Goal: Task Accomplishment & Management: Manage account settings

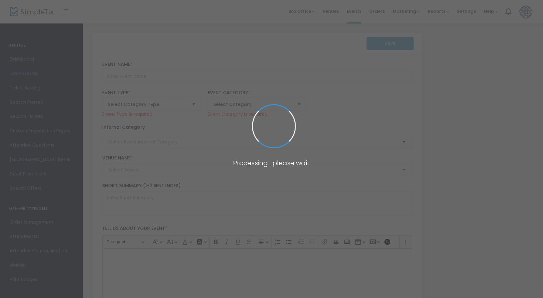
type input "The Midnight Clear Christmas Tour Featuring [PERSON_NAME] and [PERSON_NAME]"
type textarea "Join us for an unforgettable night of music and worship at the [DEMOGRAPHIC_DAT…"
type input "Buy Tickets"
type input "[DEMOGRAPHIC_DATA]"
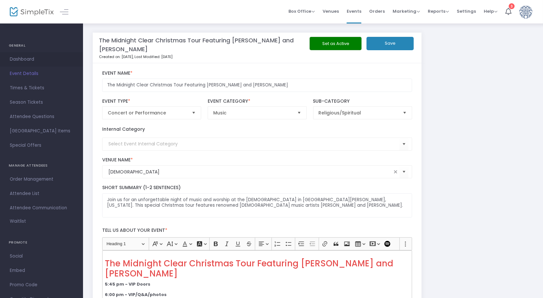
click at [22, 60] on span "Dashboard" at bounding box center [42, 59] width 64 height 8
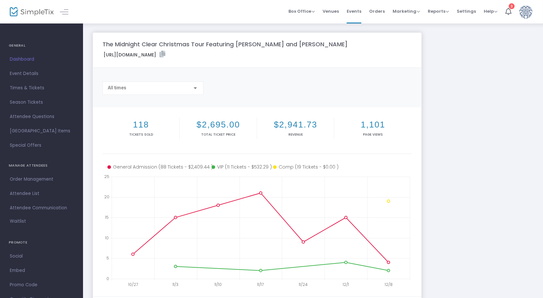
click at [22, 60] on span "Dashboard" at bounding box center [42, 59] width 64 height 8
click at [35, 12] on img at bounding box center [32, 11] width 44 height 9
